Goal: Task Accomplishment & Management: Complete application form

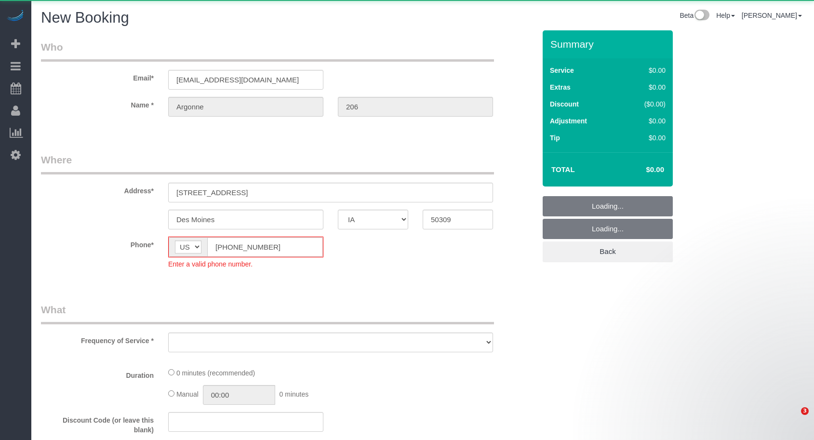
select select "IA"
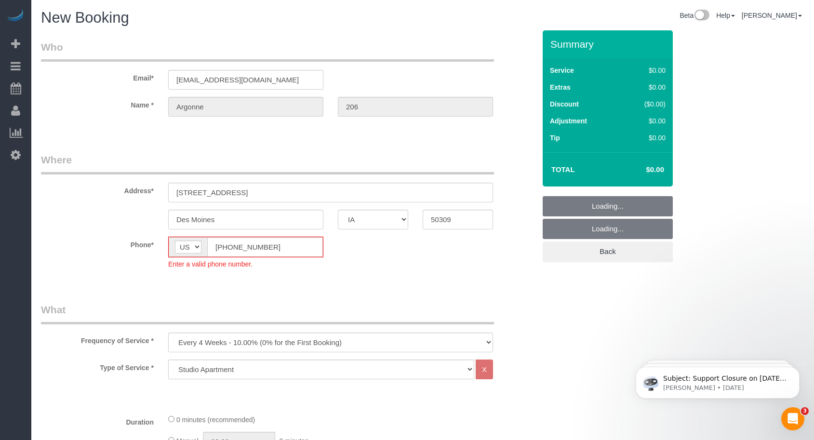
select select "object:2513"
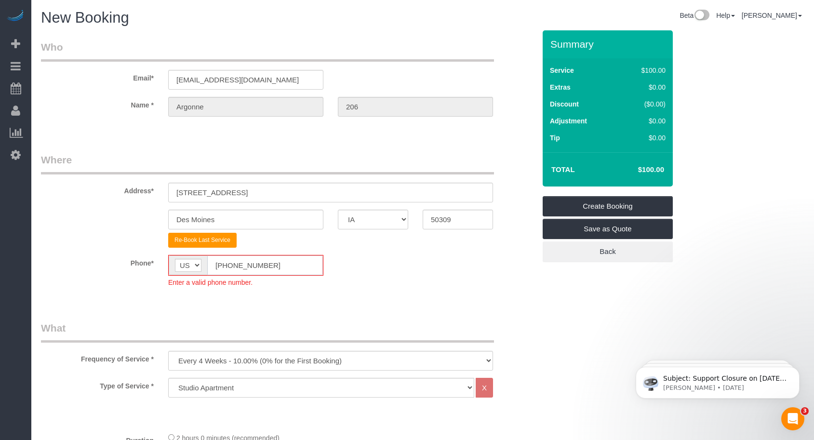
click at [107, 236] on fieldset "Where Address* [STREET_ADDRESS] [GEOGRAPHIC_DATA] AK AL AR AZ CA CO CT DC DE [G…" at bounding box center [288, 227] width 494 height 149
paste input "15) 305-3231"
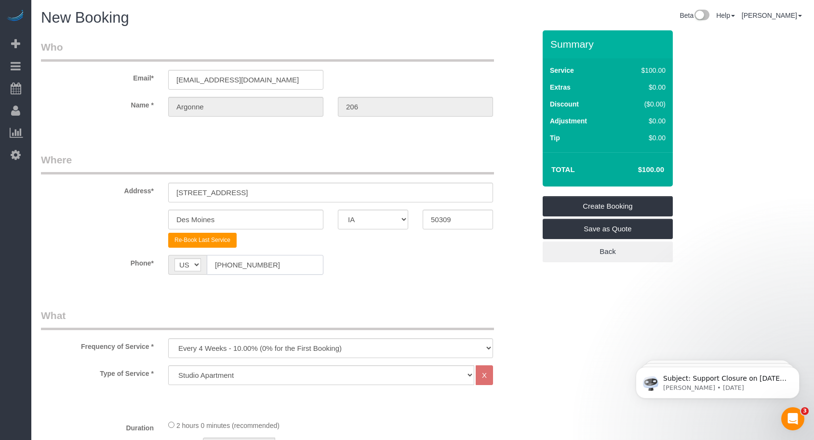
type input "[PHONE_NUMBER]"
click at [160, 278] on sui-booking-location "Phone* AF AL DZ AD AO AI AQ AG AR AM AW AU AT AZ BS BH BD BB BY BE BZ BJ BM BT …" at bounding box center [288, 268] width 494 height 27
click at [207, 353] on select "Every 6 Weeks (0% for the First Booking) One Time Every 8 Weeks (0% for the Fir…" at bounding box center [330, 348] width 325 height 20
select select "object:2515"
click at [168, 338] on select "Every 6 Weeks (0% for the First Booking) One Time Every 8 Weeks (0% for the Fir…" at bounding box center [330, 348] width 325 height 20
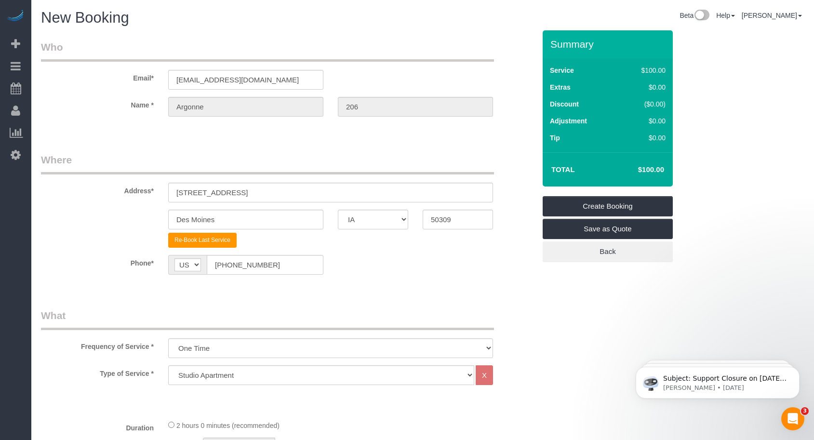
click at [264, 315] on legend "What" at bounding box center [267, 319] width 453 height 22
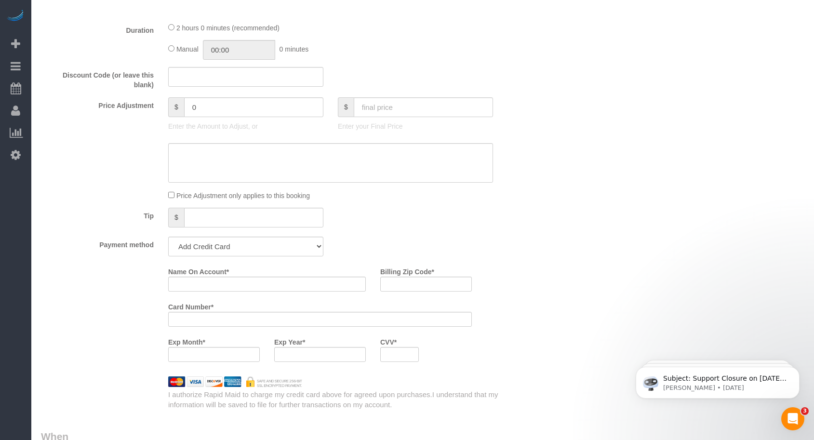
scroll to position [401, 0]
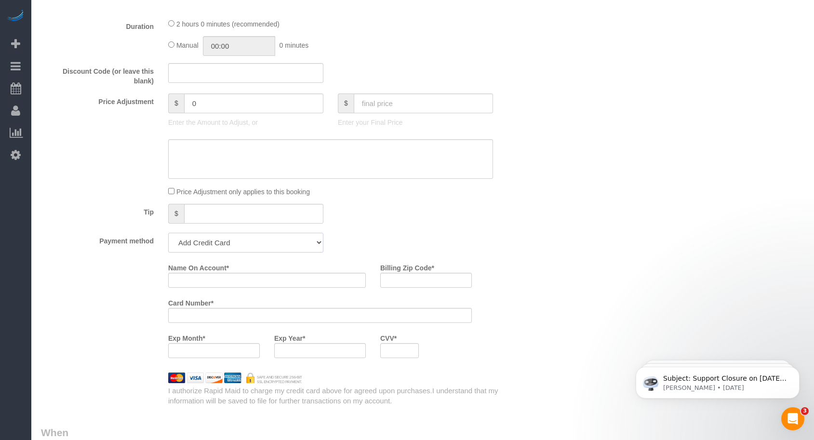
drag, startPoint x: 231, startPoint y: 238, endPoint x: 247, endPoint y: 244, distance: 17.2
click at [231, 238] on select "Add Credit Card Cash Check Paypal" at bounding box center [245, 243] width 155 height 20
select select "string:check"
click at [168, 233] on select "Add Credit Card Cash Check Paypal" at bounding box center [245, 243] width 155 height 20
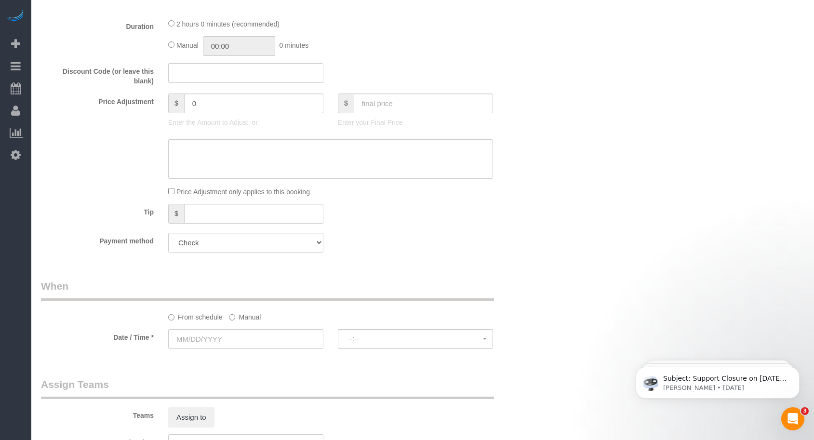
click at [398, 230] on fieldset "What Frequency of Service * Every 6 Weeks (0% for the First Booking) One Time E…" at bounding box center [288, 83] width 494 height 353
click at [256, 334] on input "text" at bounding box center [245, 339] width 155 height 20
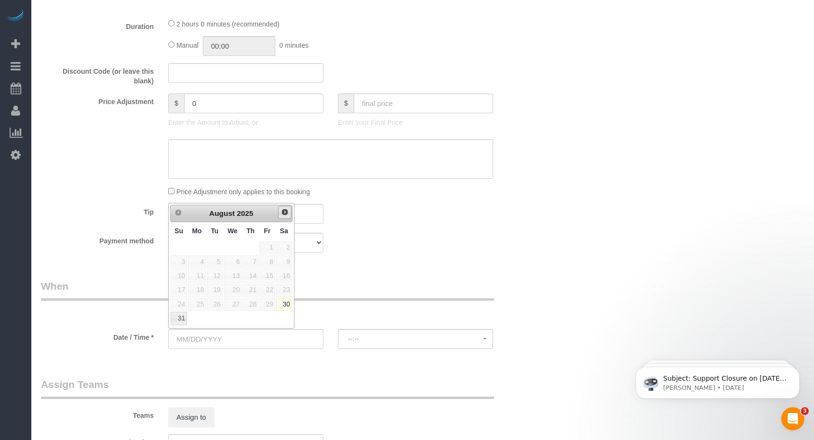
click at [285, 212] on span "Next" at bounding box center [285, 212] width 8 height 8
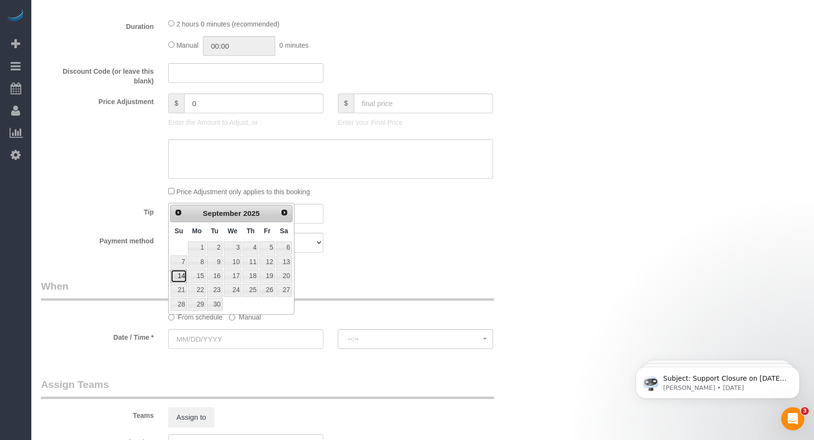
drag, startPoint x: 184, startPoint y: 275, endPoint x: 236, endPoint y: 272, distance: 51.2
click at [184, 275] on link "14" at bounding box center [179, 275] width 16 height 13
type input "[DATE]"
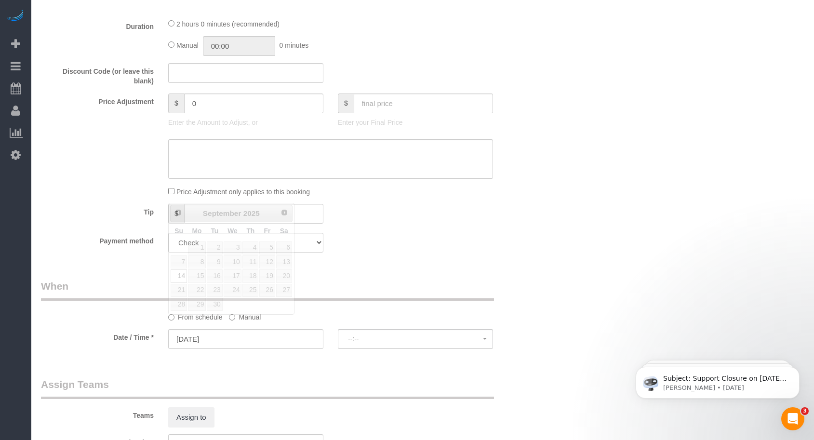
click at [348, 271] on div "Who Email* [EMAIL_ADDRESS][DOMAIN_NAME] Name * [GEOGRAPHIC_DATA] 206 Where Addr…" at bounding box center [288, 181] width 509 height 1105
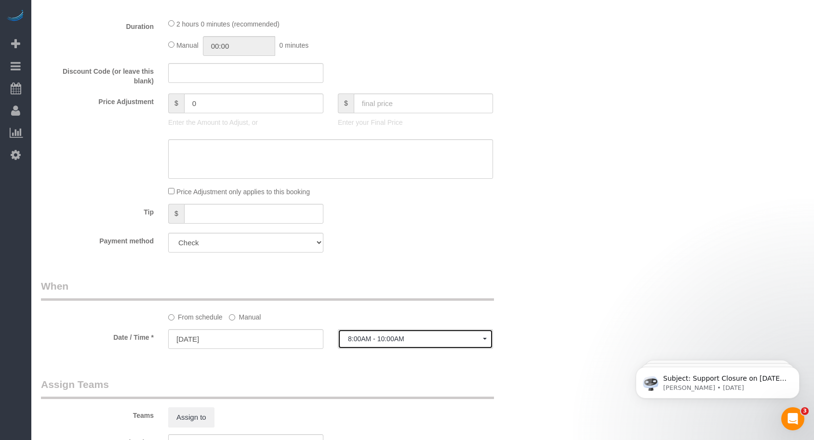
click at [415, 341] on span "8:00AM - 10:00AM" at bounding box center [415, 339] width 135 height 8
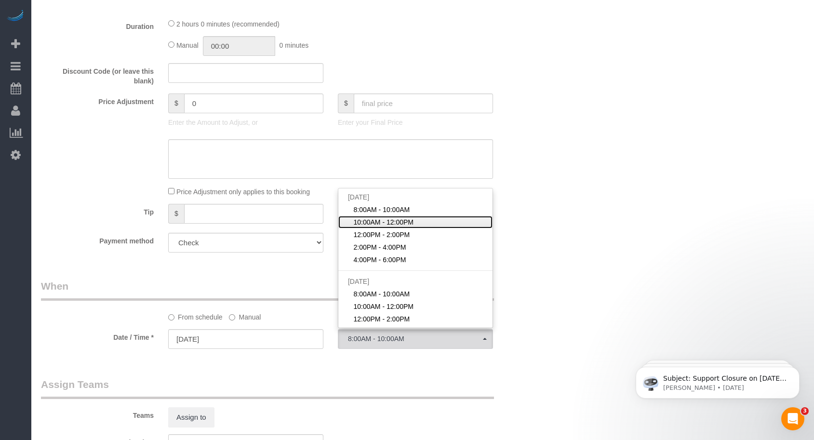
click at [406, 223] on span "10:00AM - 12:00PM" at bounding box center [383, 222] width 60 height 10
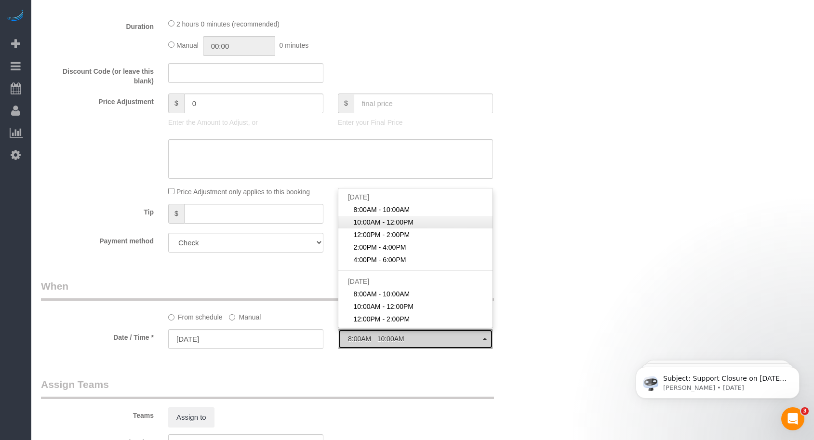
select select "spot2"
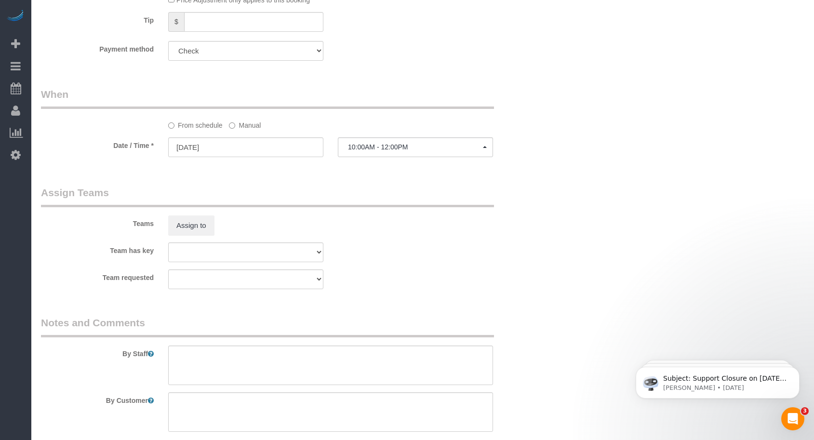
scroll to position [728, 0]
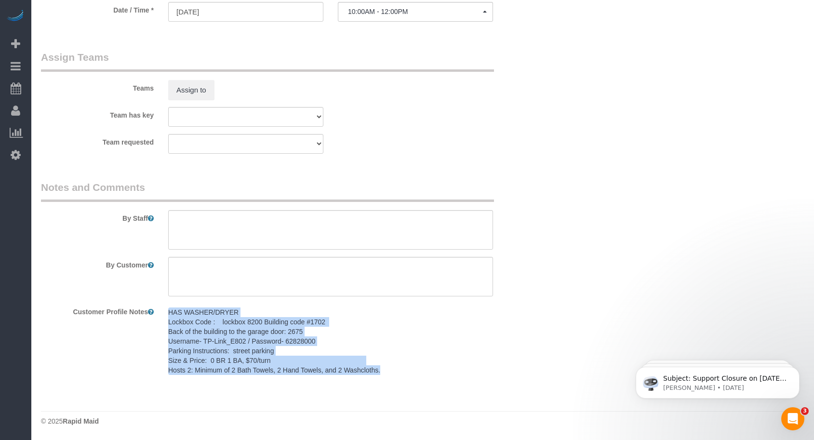
drag, startPoint x: 167, startPoint y: 310, endPoint x: 397, endPoint y: 371, distance: 238.3
click at [397, 371] on div "HAS WASHER/DRYER Lockbox Code : lockbox 8200 Building code #1702 Back of the bu…" at bounding box center [330, 341] width 339 height 76
copy pre "HAS WASHER/DRYER Lockbox Code : lockbox 8200 Building code #1702 Back of the bu…"
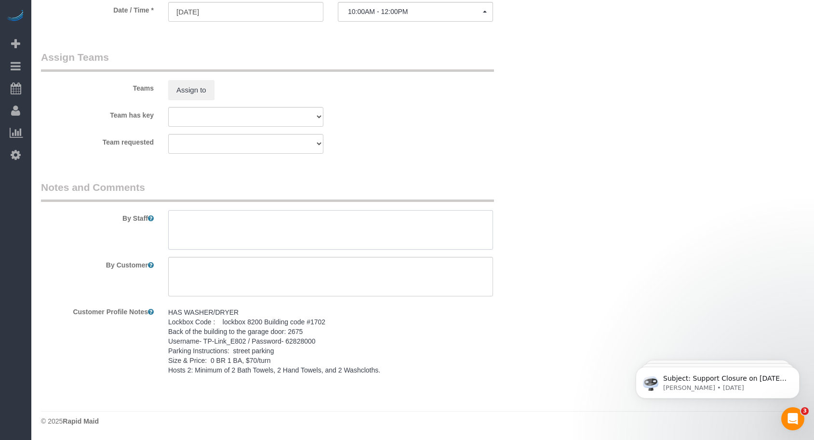
click at [272, 238] on textarea at bounding box center [330, 230] width 325 height 40
paste textarea "HAS WASHER/DRYER Lockbox Code : lockbox 8200 Building code #1702 Back of the bu…"
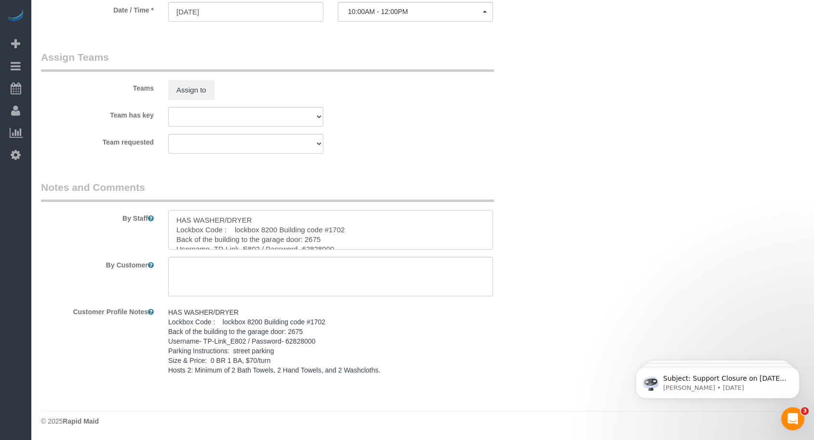
scroll to position [33, 0]
type textarea "HAS WASHER/DRYER Lockbox Code : lockbox 8200 Building code #1702 Back of the bu…"
click at [303, 259] on textarea at bounding box center [330, 277] width 325 height 40
paste textarea "SAME DAY TURNOVER"
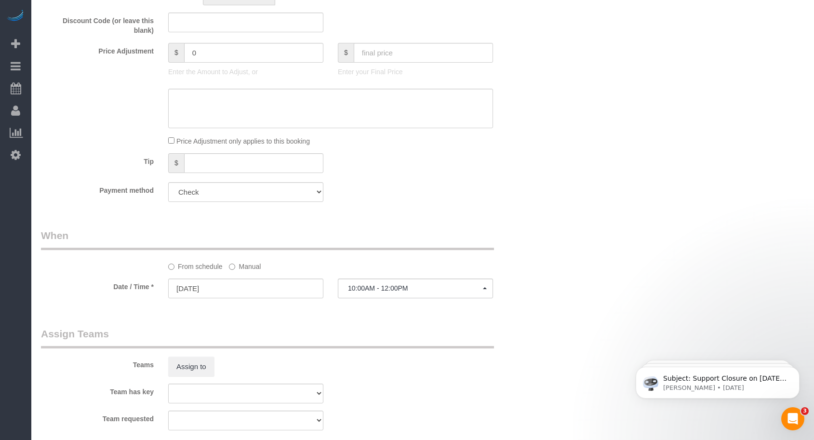
scroll to position [327, 0]
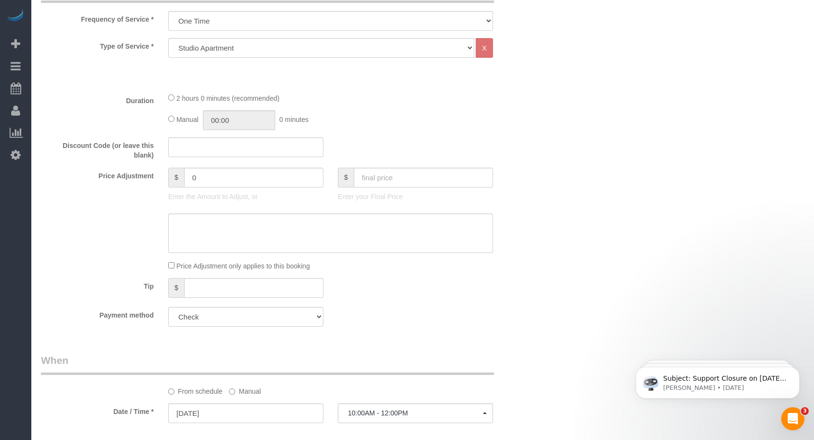
type textarea "SAME DAY TURNOVER"
click at [375, 180] on input "text" at bounding box center [423, 178] width 139 height 20
type input "70"
click at [389, 136] on fieldset "What Frequency of Service * Every 6 Weeks (0% for the First Booking) One Time E…" at bounding box center [288, 157] width 494 height 353
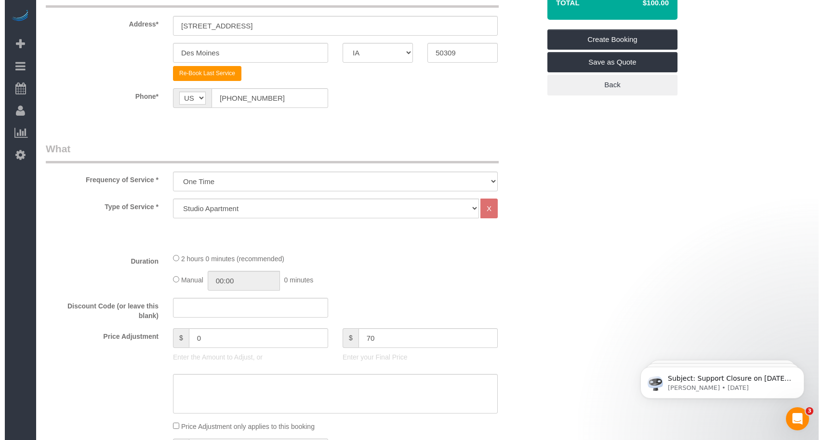
scroll to position [0, 0]
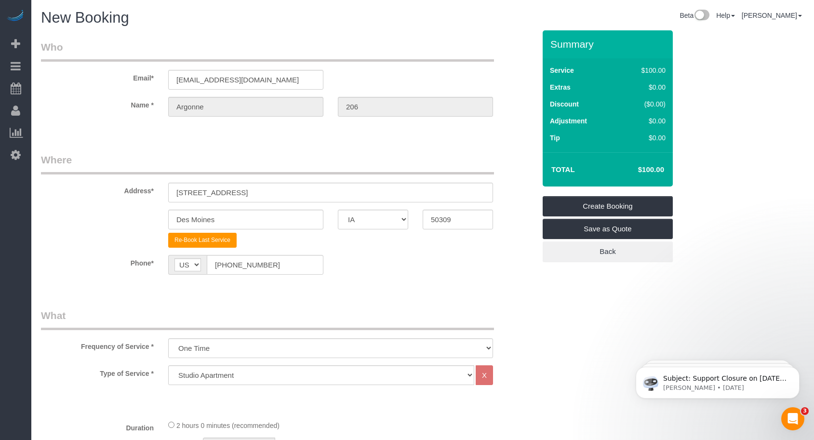
type input "-30"
click at [585, 210] on link "Create Booking" at bounding box center [607, 206] width 130 height 20
